Goal: Find contact information: Obtain details needed to contact an individual or organization

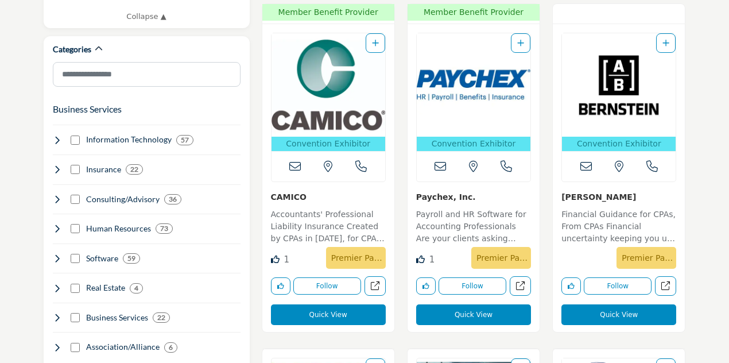
scroll to position [623, 0]
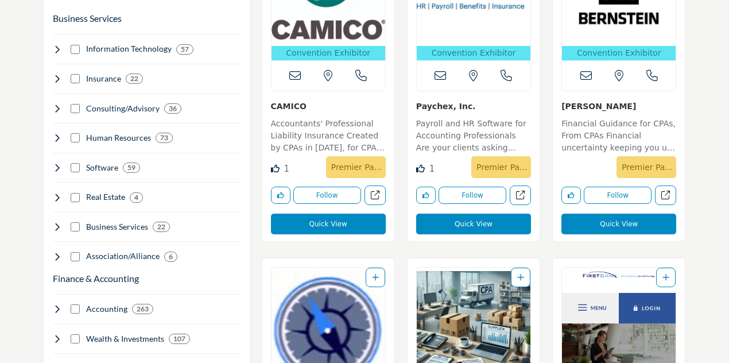
scroll to position [716, 0]
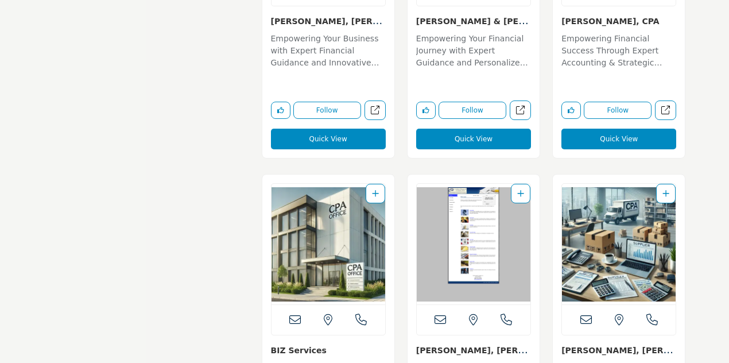
scroll to position [8549, 0]
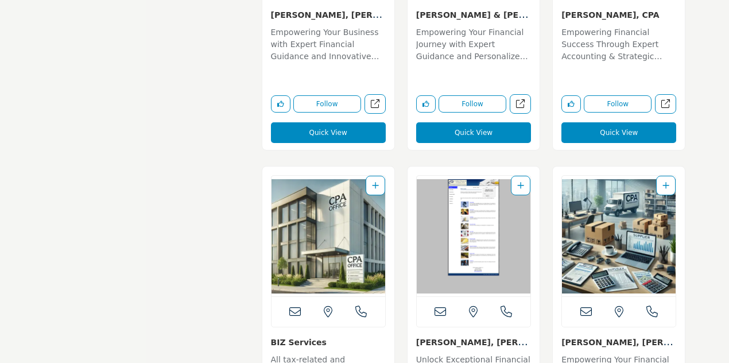
click at [346, 308] on div "View the location of this listing Call Number" at bounding box center [329, 311] width 114 height 30
click at [310, 338] on link "BIZ Services" at bounding box center [299, 342] width 56 height 9
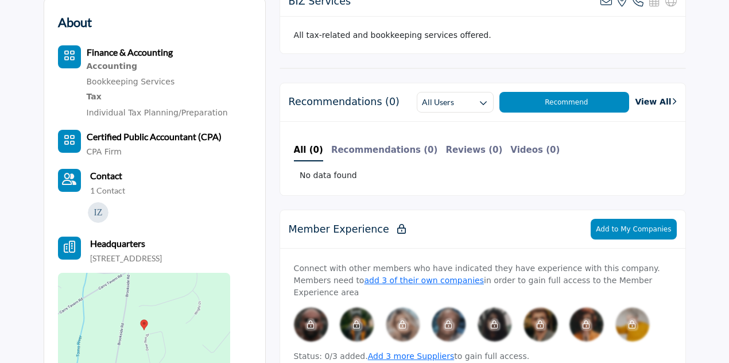
scroll to position [330, 0]
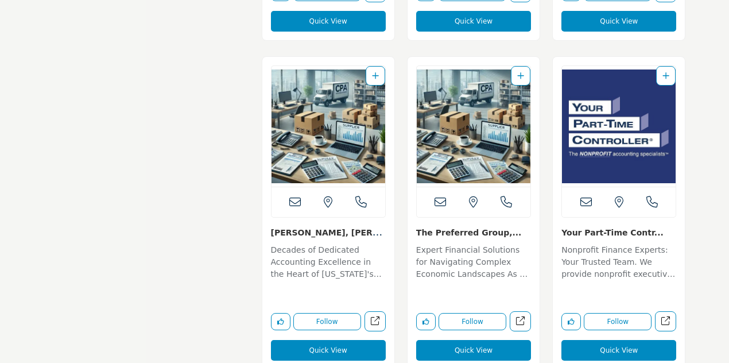
scroll to position [6796, 0]
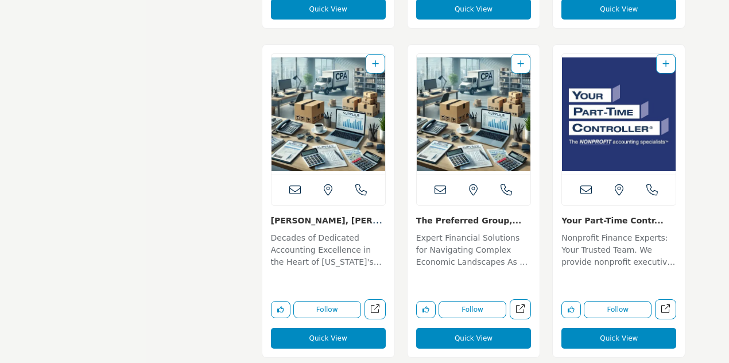
click at [302, 214] on link "Ross, Rosenthal & Co..." at bounding box center [328, 225] width 114 height 23
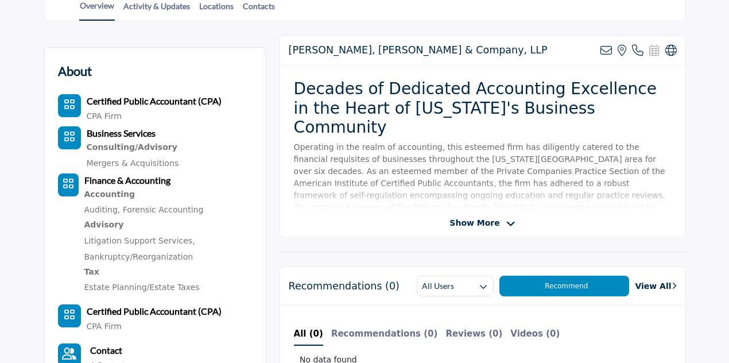
scroll to position [288, 0]
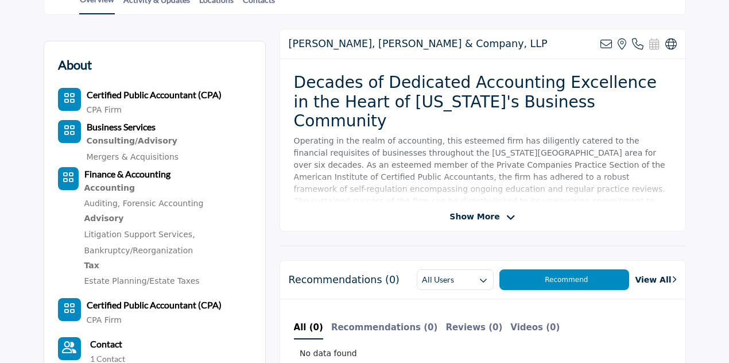
click at [489, 215] on span "Show More" at bounding box center [475, 217] width 50 height 12
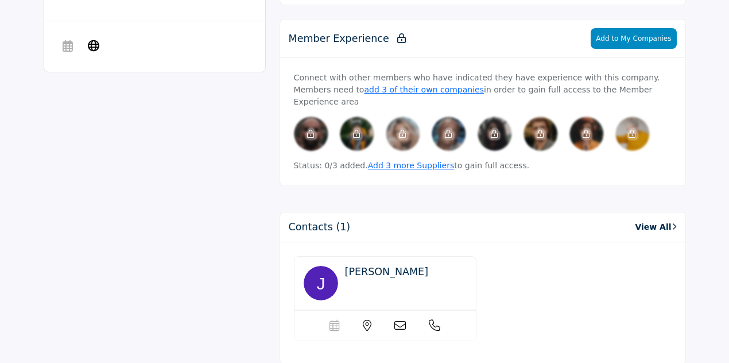
scroll to position [858, 0]
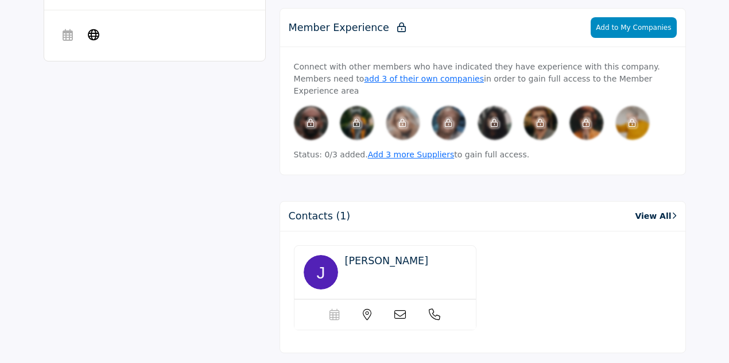
click at [373, 255] on span "[PERSON_NAME]" at bounding box center [386, 260] width 83 height 11
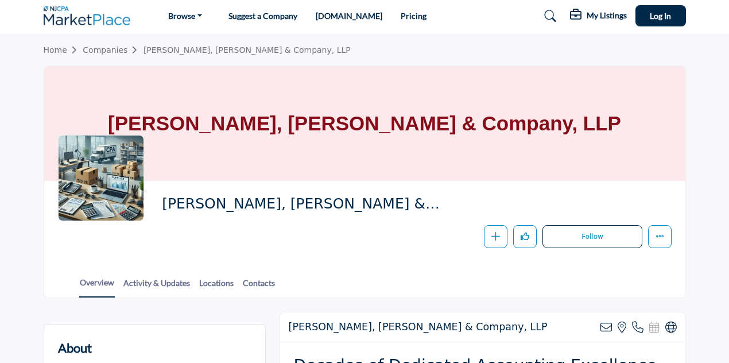
scroll to position [0, 0]
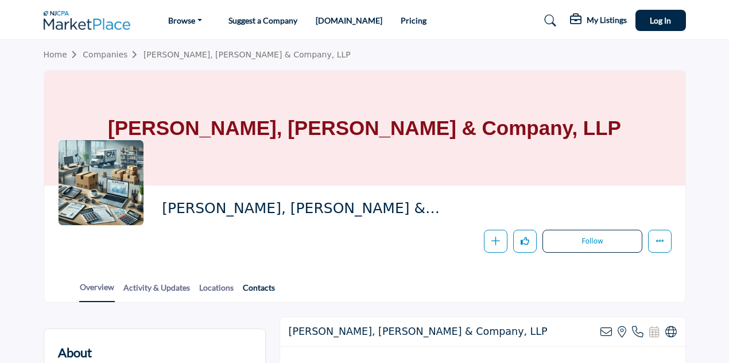
click at [257, 284] on link "Contacts" at bounding box center [258, 291] width 33 height 20
